Goal: Navigation & Orientation: Find specific page/section

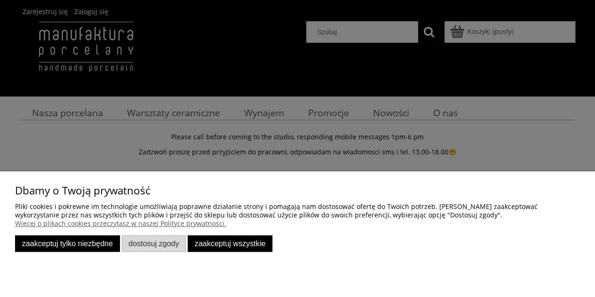
click at [94, 248] on button "Zaakceptuj tylko niezbędne" at bounding box center [67, 243] width 105 height 16
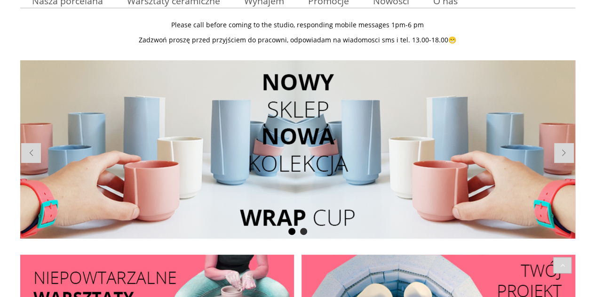
scroll to position [126, 0]
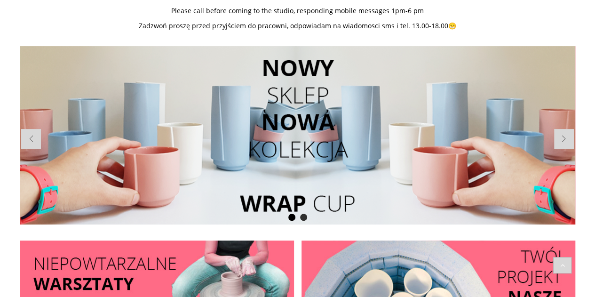
click at [570, 141] on span at bounding box center [564, 139] width 20 height 20
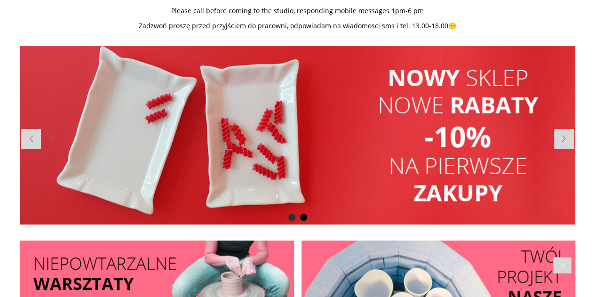
click at [570, 141] on span at bounding box center [564, 139] width 20 height 20
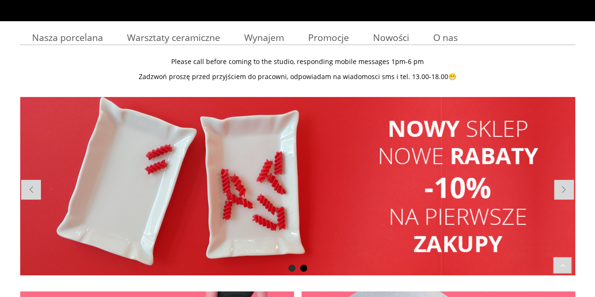
scroll to position [73, 0]
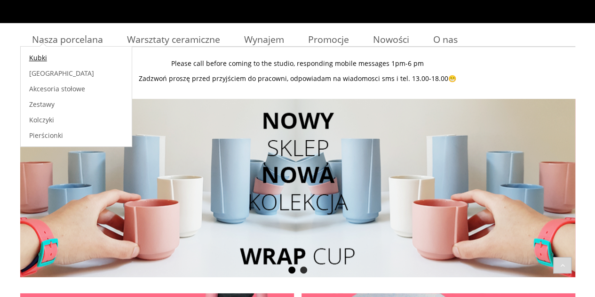
click at [39, 55] on span "Kubki" at bounding box center [38, 57] width 18 height 9
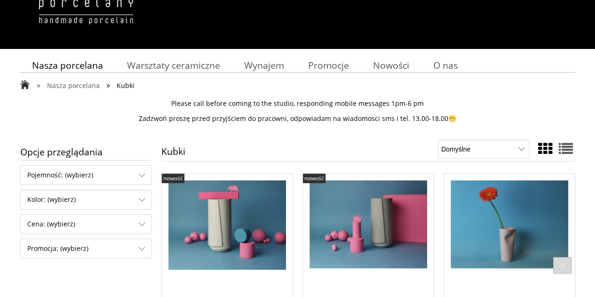
scroll to position [46, 0]
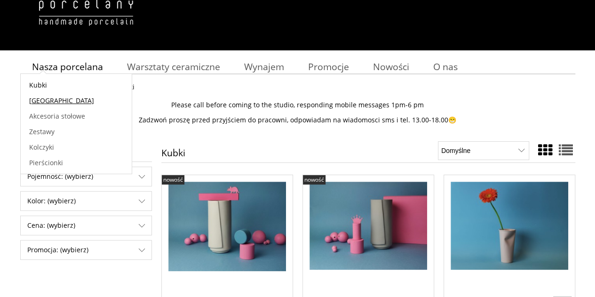
click at [44, 98] on span "[GEOGRAPHIC_DATA]" at bounding box center [61, 100] width 65 height 9
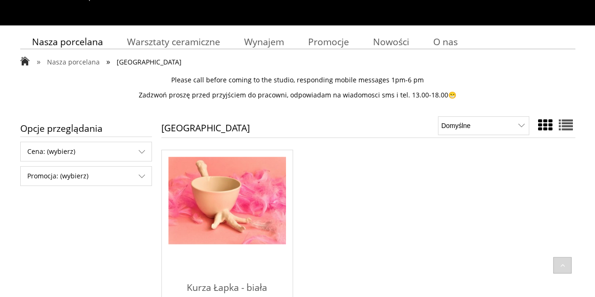
scroll to position [71, 0]
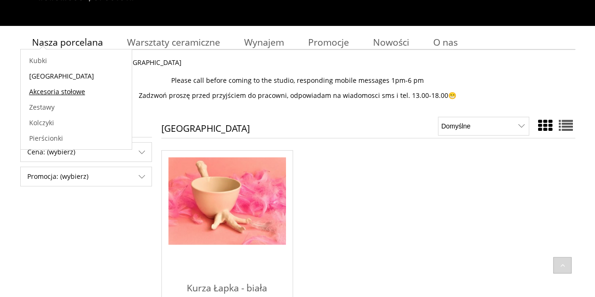
click at [74, 91] on span "Akcesoria stołowe" at bounding box center [57, 91] width 56 height 9
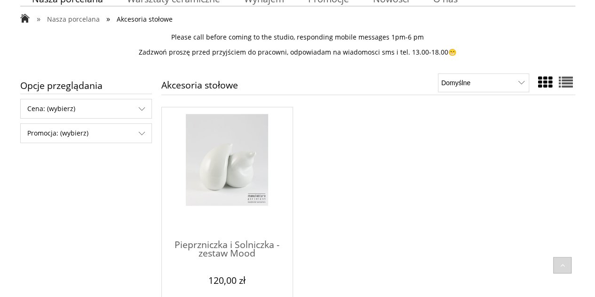
scroll to position [73, 0]
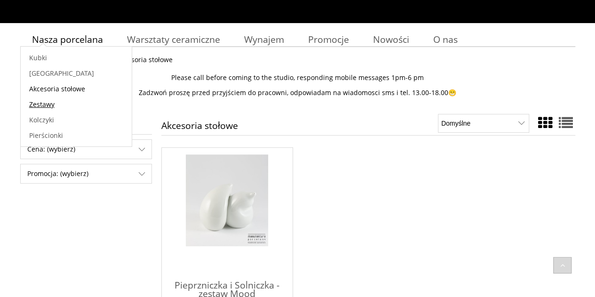
click at [45, 101] on span "Zestawy" at bounding box center [41, 104] width 25 height 9
